Goal: Transaction & Acquisition: Purchase product/service

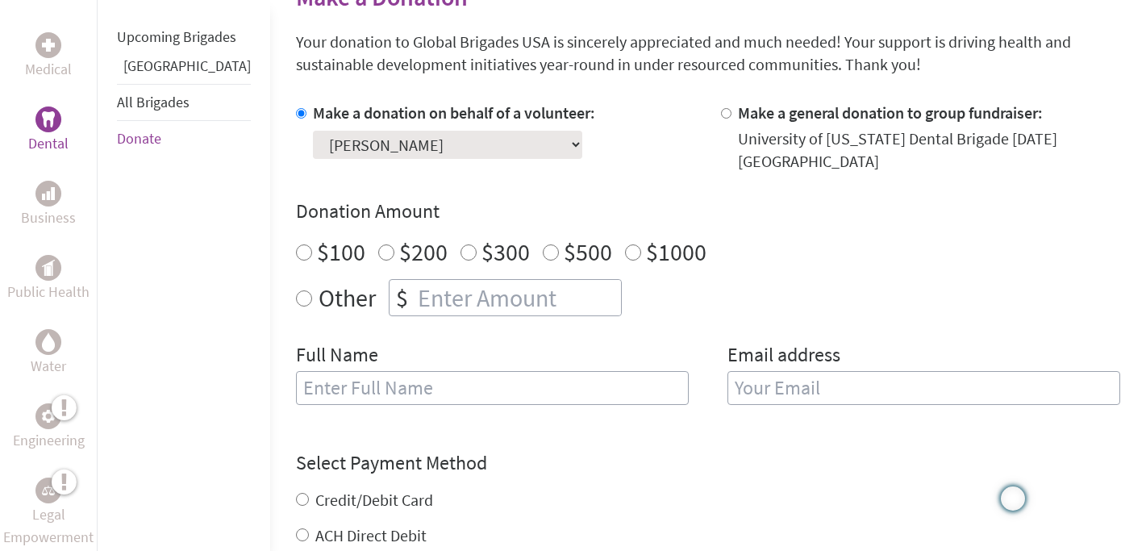
scroll to position [422, 0]
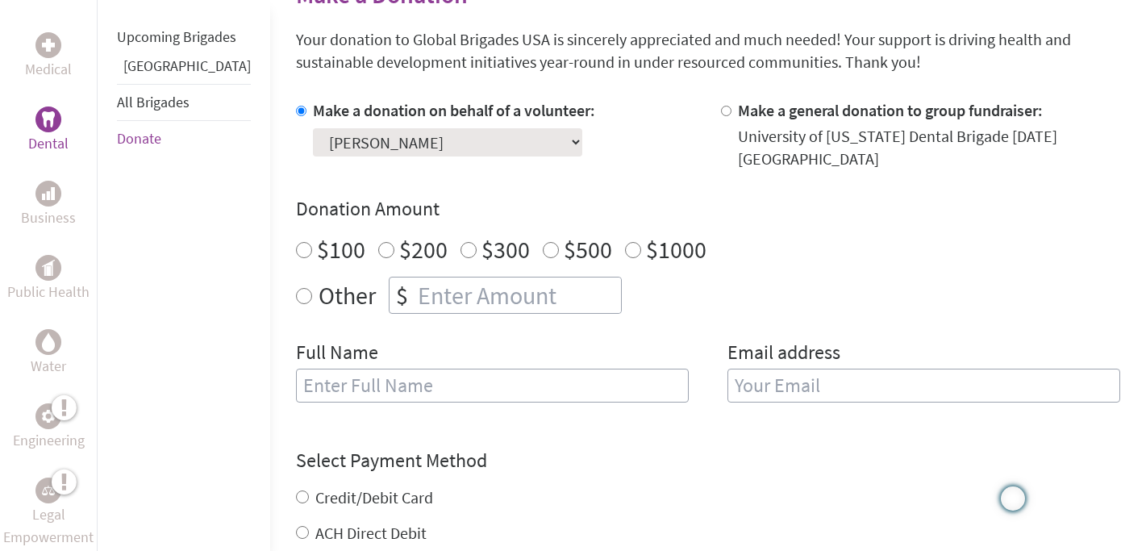
radio input "true"
click at [448, 308] on input "number" at bounding box center [518, 295] width 207 height 35
type input "50"
click at [420, 385] on input "text" at bounding box center [492, 386] width 393 height 34
type input "[PERSON_NAME]"
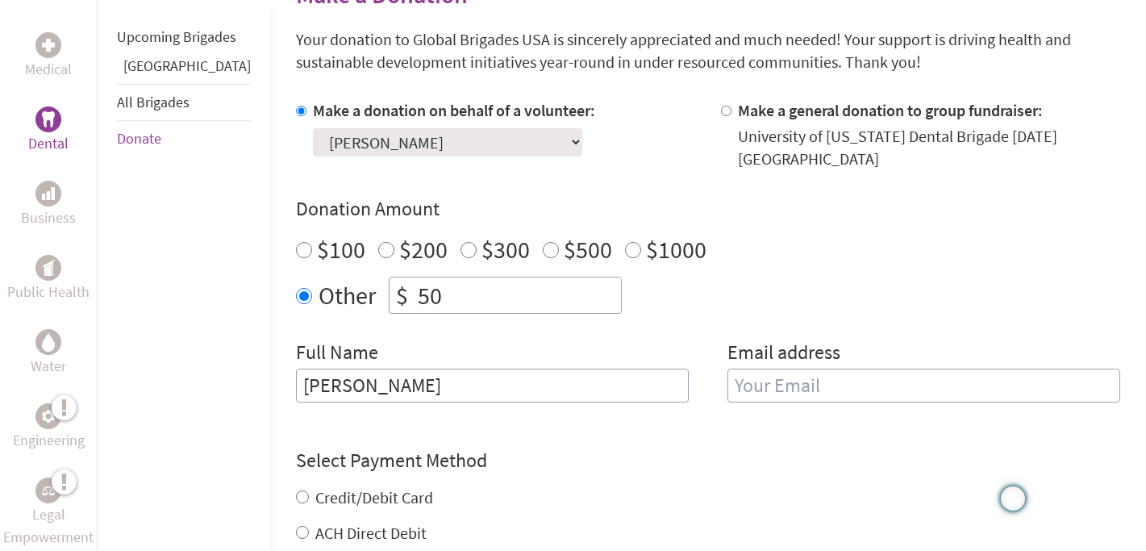
type input "[EMAIL_ADDRESS][DOMAIN_NAME]"
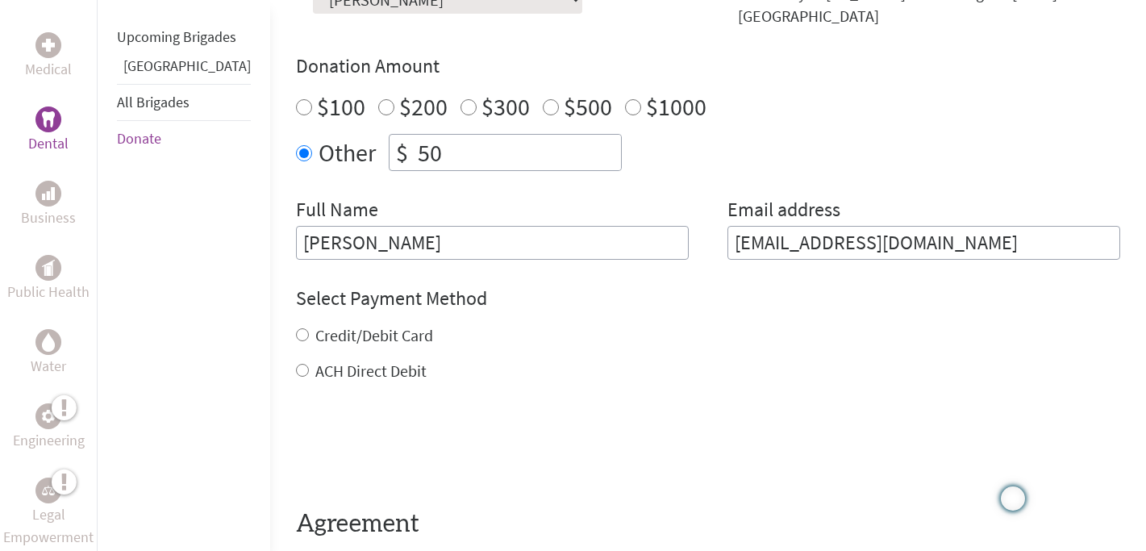
scroll to position [596, 0]
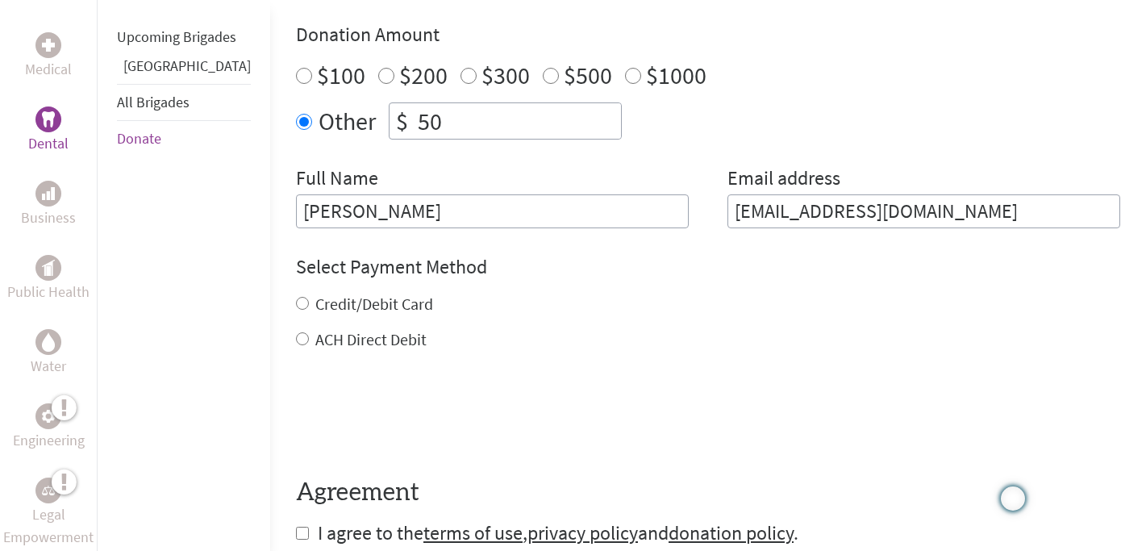
click at [296, 302] on input "Credit/Debit Card" at bounding box center [302, 303] width 13 height 13
radio input "true"
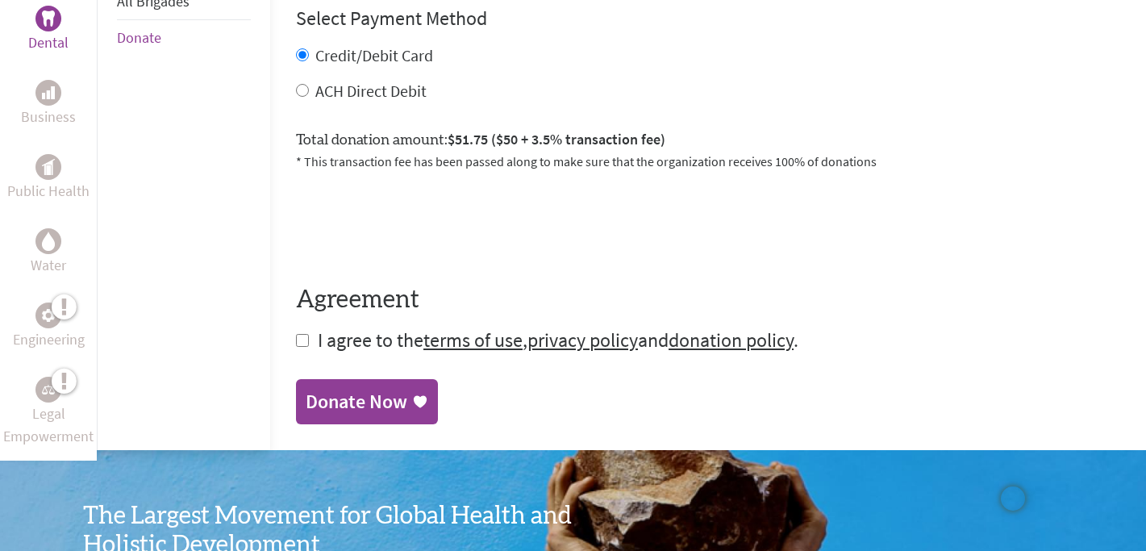
scroll to position [854, 0]
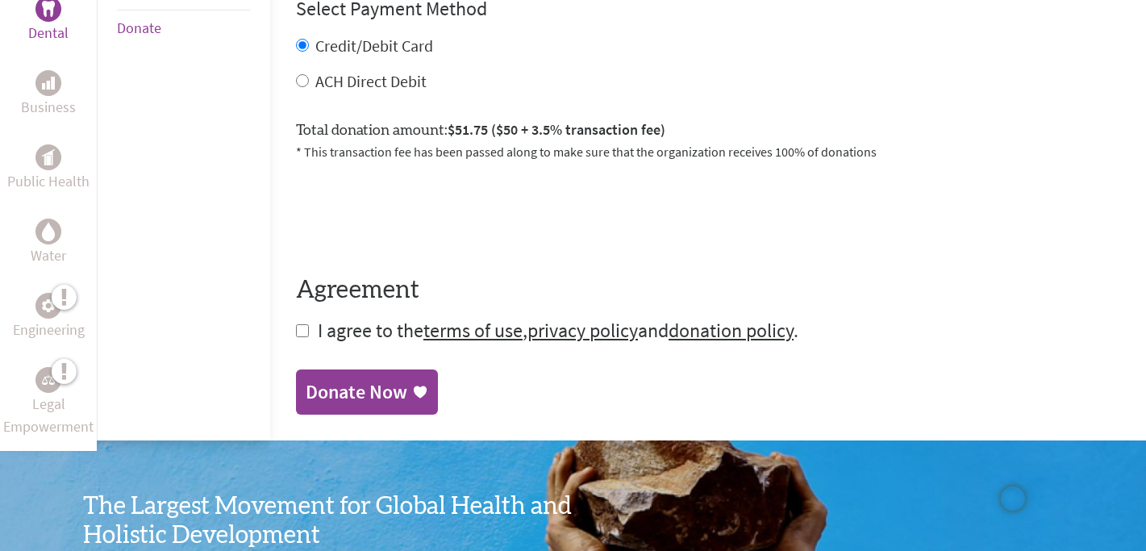
click at [296, 333] on input "checkbox" at bounding box center [302, 330] width 13 height 13
checkbox input "true"
click at [306, 390] on div "Donate Now" at bounding box center [357, 394] width 102 height 26
